Goal: Transaction & Acquisition: Purchase product/service

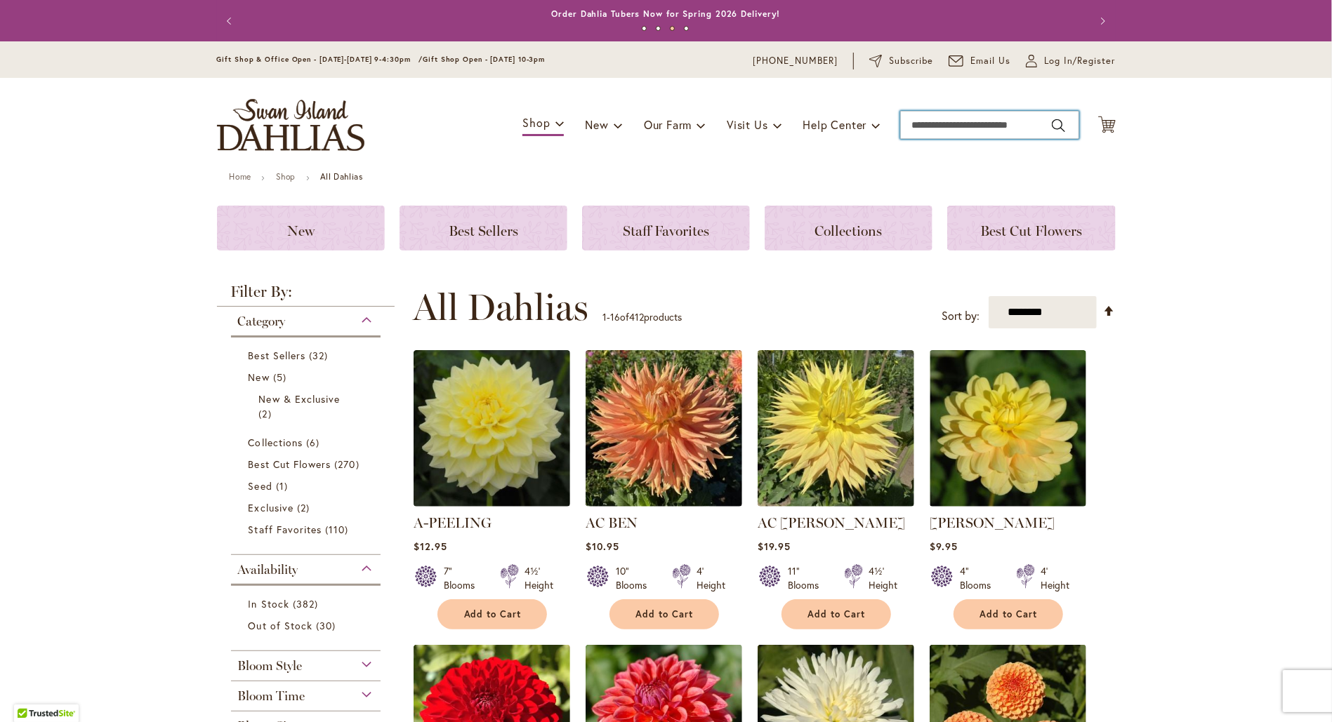
click at [947, 129] on input "Search" at bounding box center [989, 125] width 179 height 28
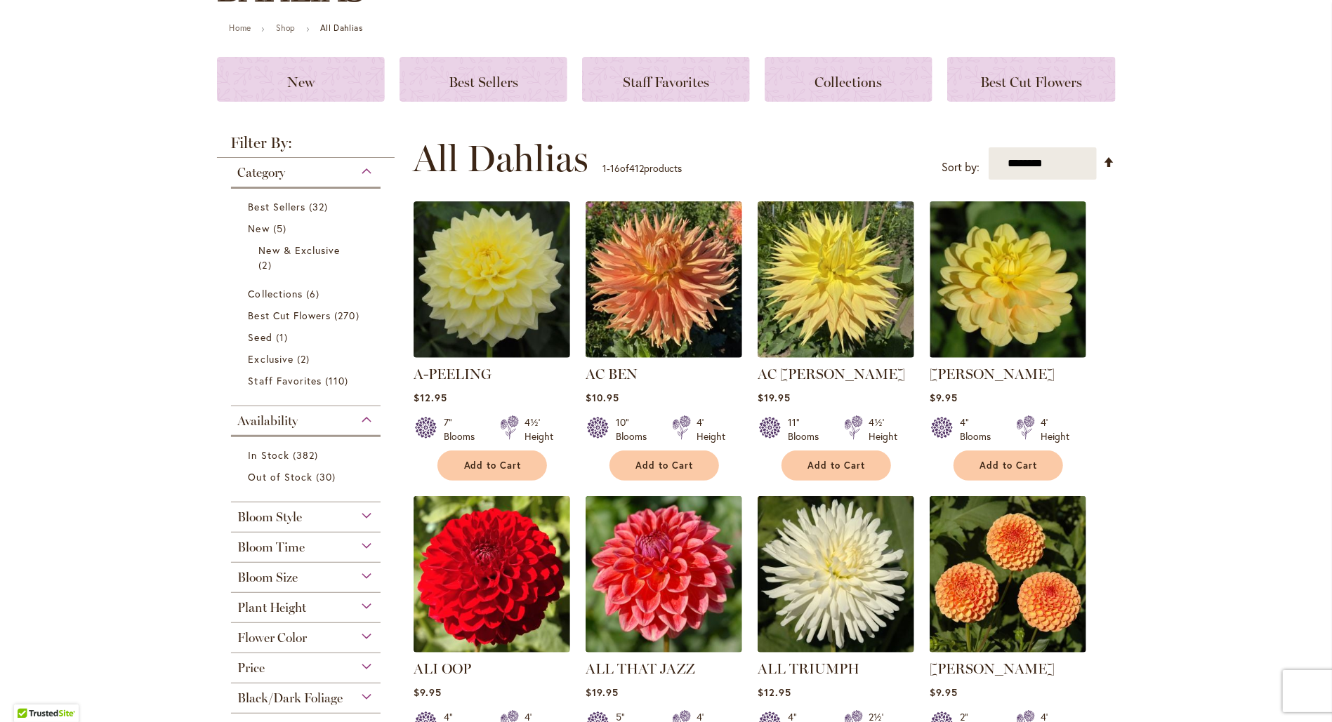
scroll to position [150, 0]
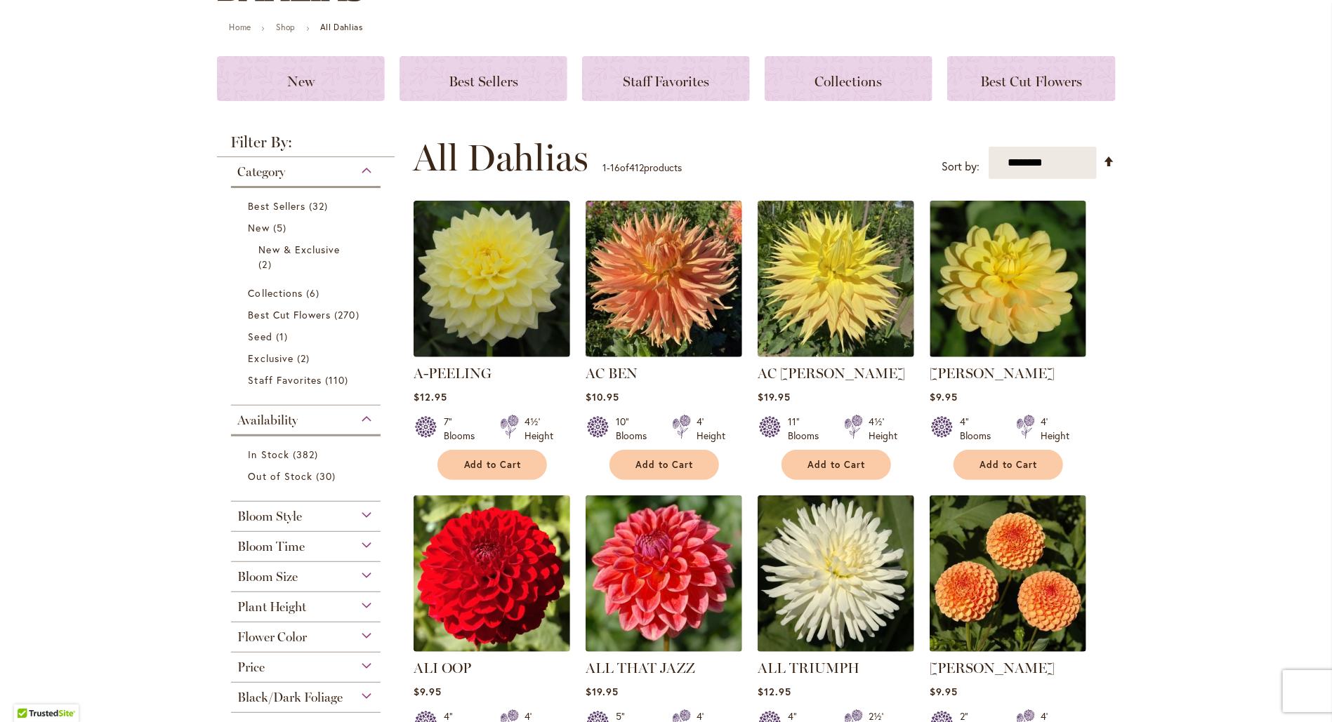
click at [296, 538] on span "Flower Color" at bounding box center [272, 637] width 69 height 15
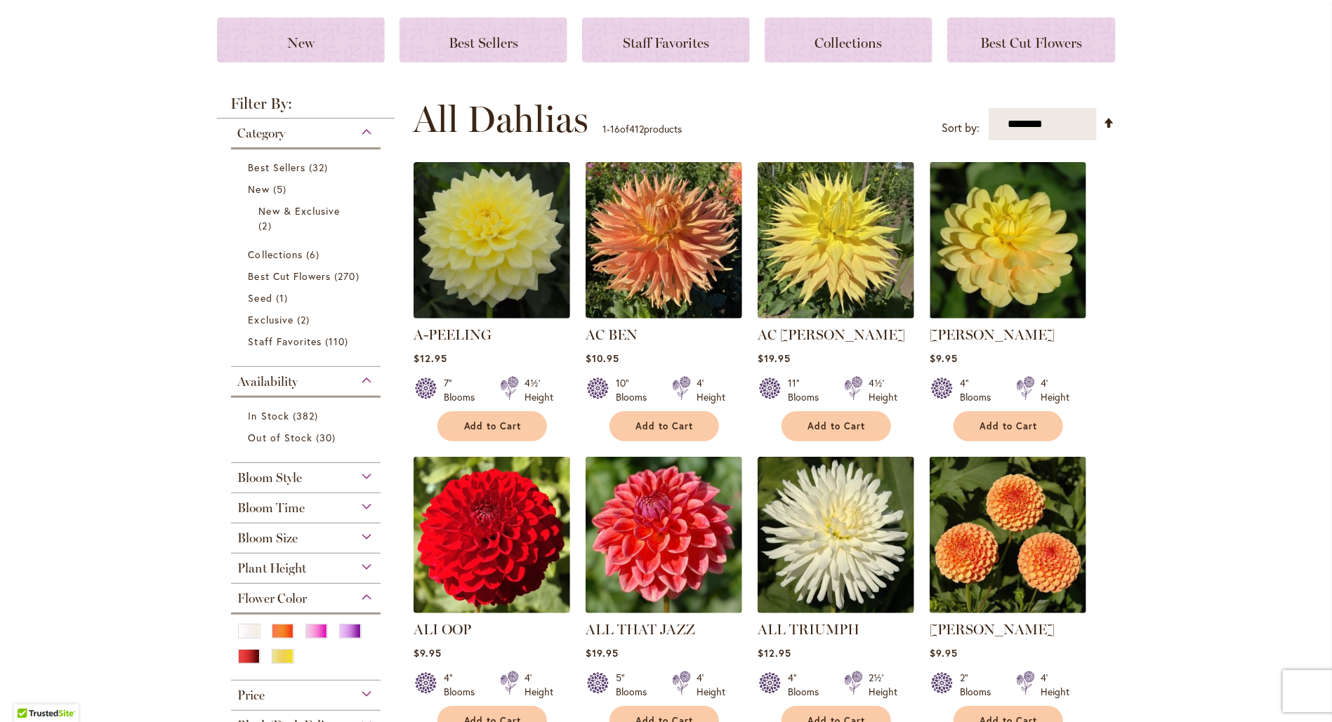
scroll to position [281, 0]
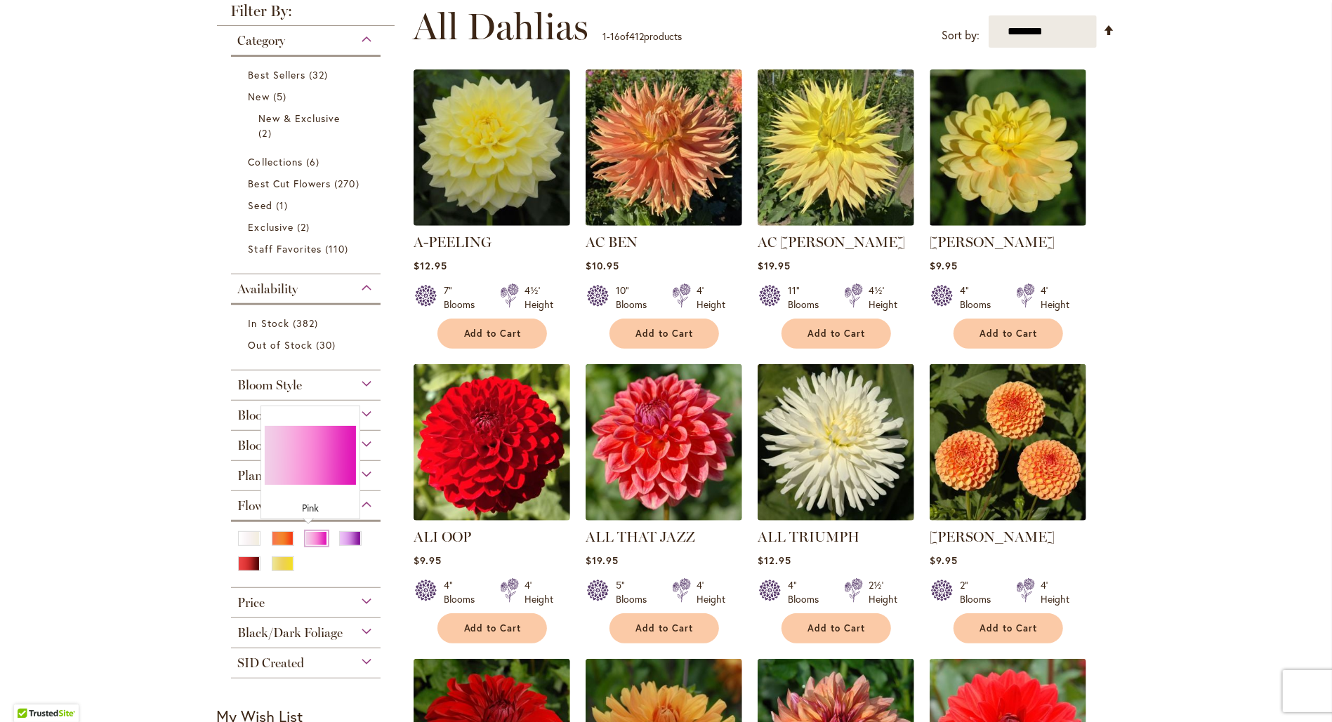
click at [313, 531] on div "Pink" at bounding box center [316, 538] width 22 height 15
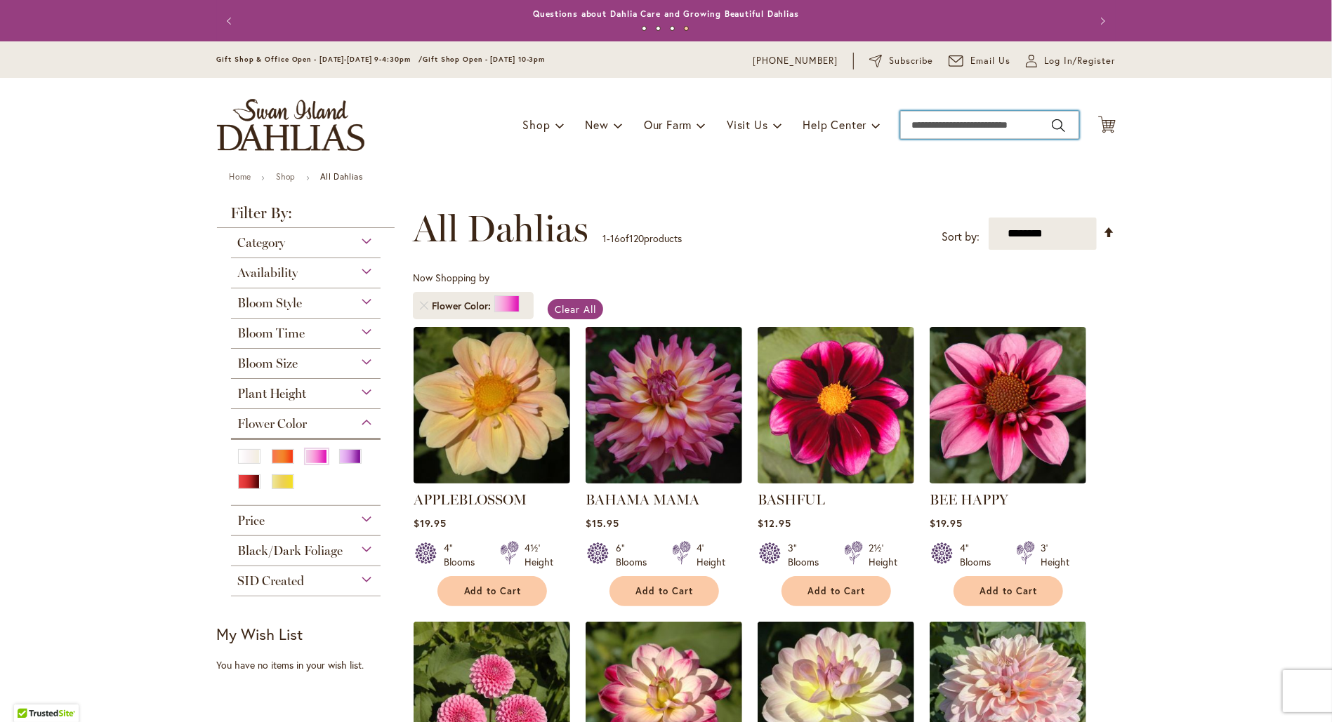
click at [929, 126] on input "Search" at bounding box center [989, 125] width 179 height 28
type input "**********"
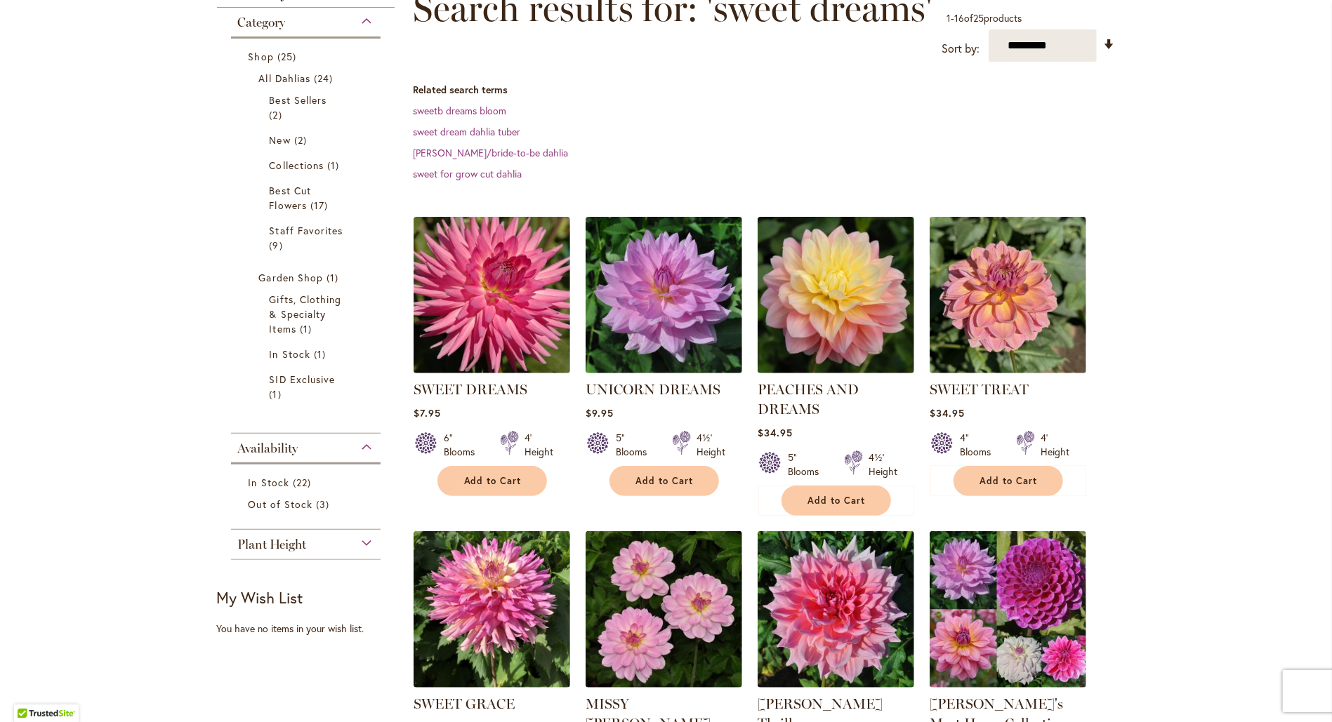
scroll to position [300, 0]
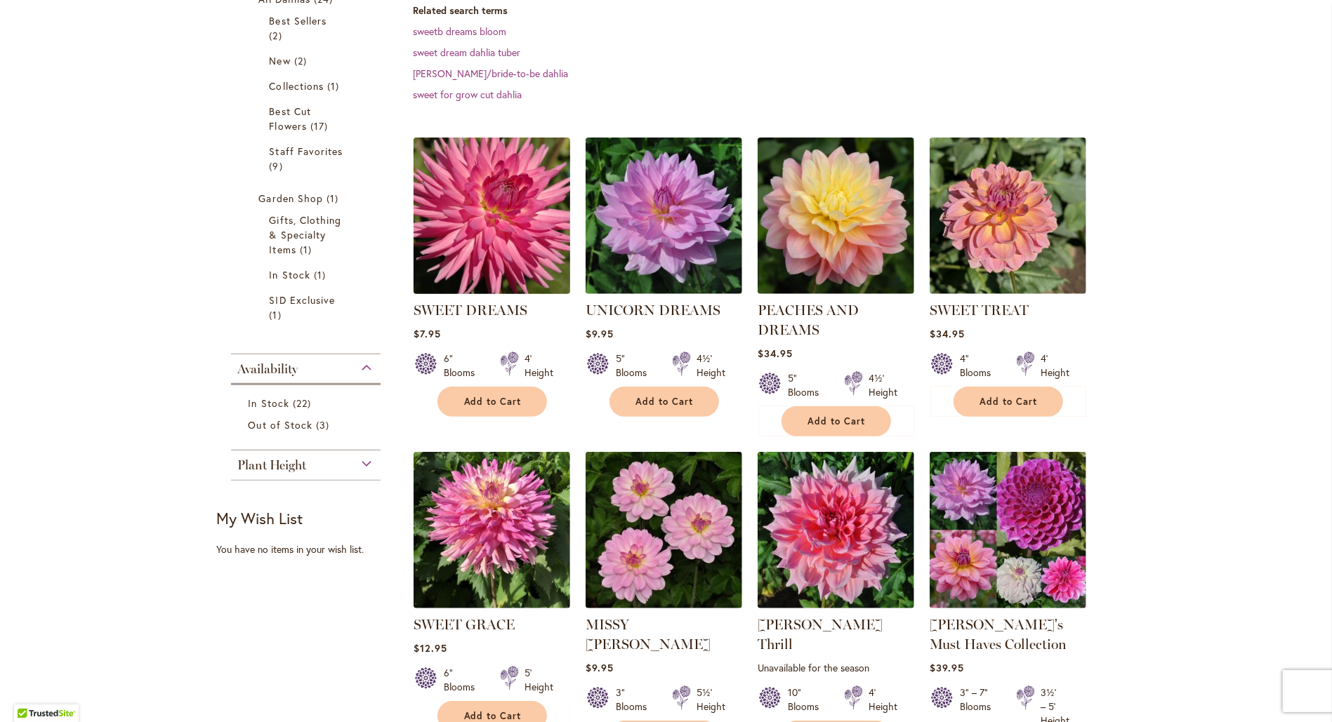
click at [470, 208] on img at bounding box center [491, 216] width 164 height 164
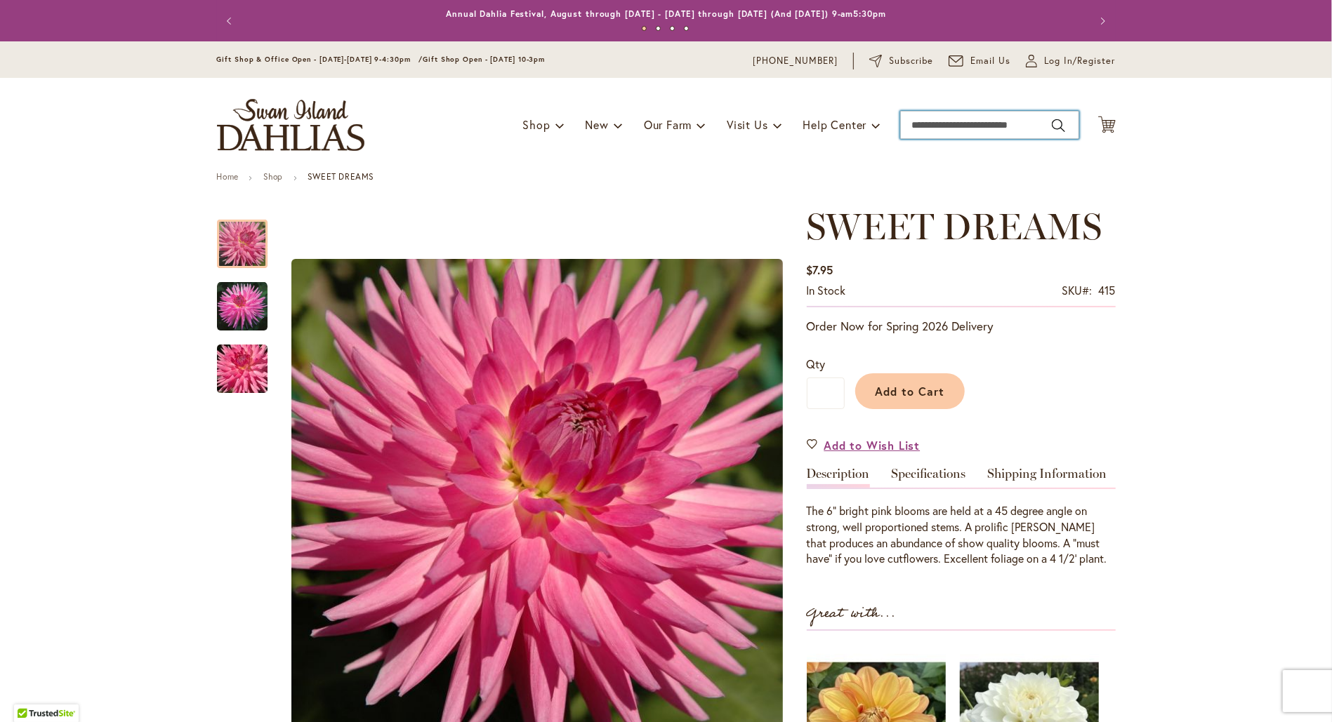
click at [971, 133] on input "Search" at bounding box center [989, 125] width 179 height 28
type input "****"
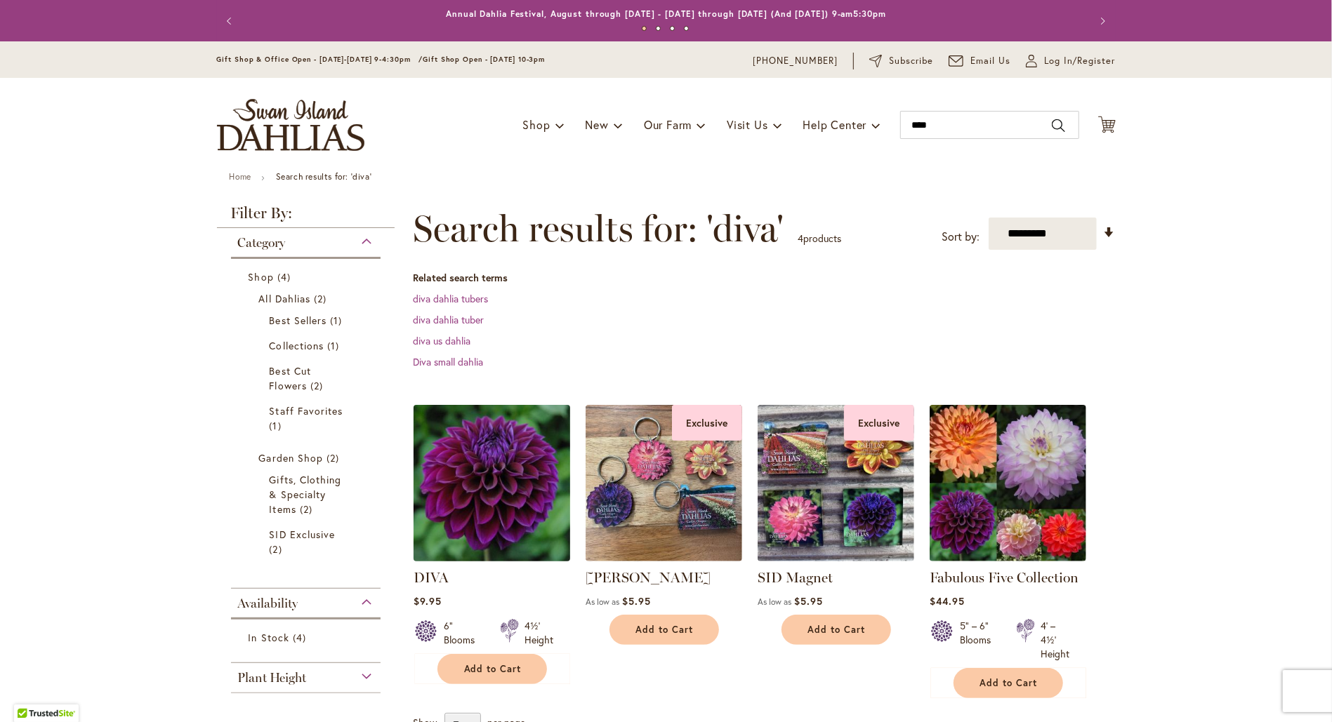
click at [476, 479] on img at bounding box center [491, 483] width 164 height 164
